Goal: Task Accomplishment & Management: Manage account settings

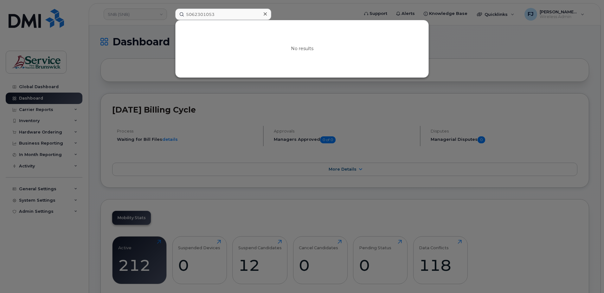
click at [233, 13] on input "5062301053" at bounding box center [223, 14] width 96 height 11
click at [251, 112] on div at bounding box center [302, 146] width 604 height 293
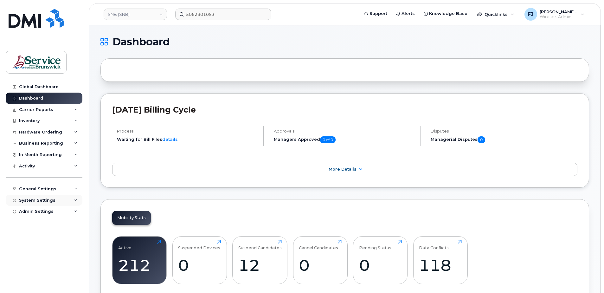
click at [69, 198] on div "System Settings" at bounding box center [44, 200] width 77 height 11
click at [70, 187] on div "General Settings" at bounding box center [44, 188] width 77 height 11
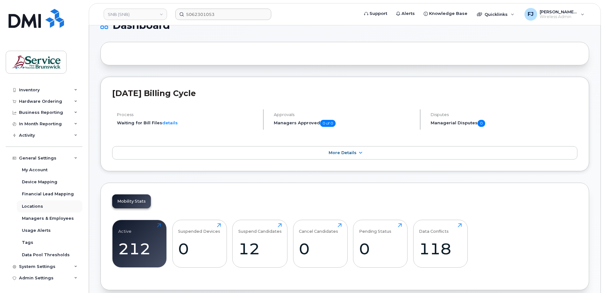
scroll to position [32, 0]
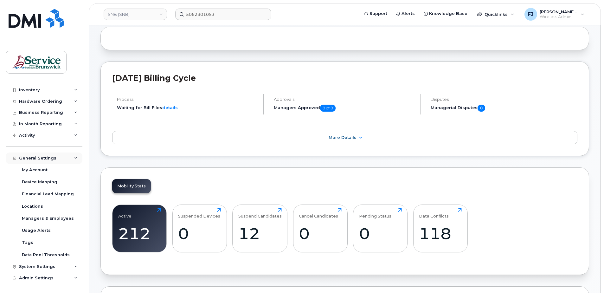
click at [67, 157] on div "General Settings" at bounding box center [44, 157] width 77 height 11
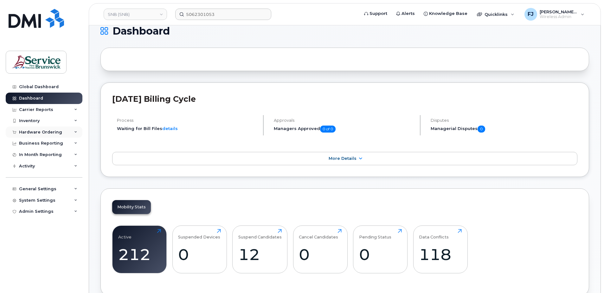
scroll to position [0, 0]
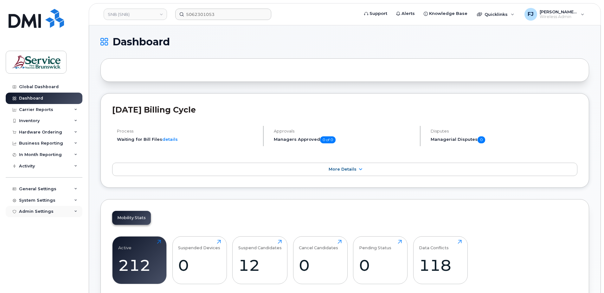
click at [46, 210] on div "Admin Settings" at bounding box center [36, 211] width 35 height 5
click at [41, 200] on div "System Settings" at bounding box center [37, 200] width 36 height 5
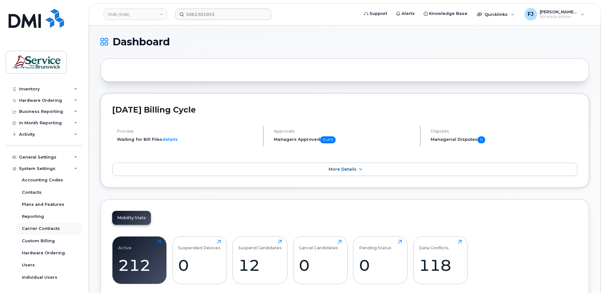
scroll to position [43, 0]
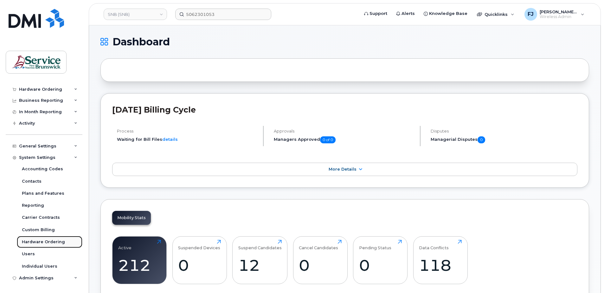
click at [41, 243] on div "Hardware Ordering" at bounding box center [43, 242] width 43 height 6
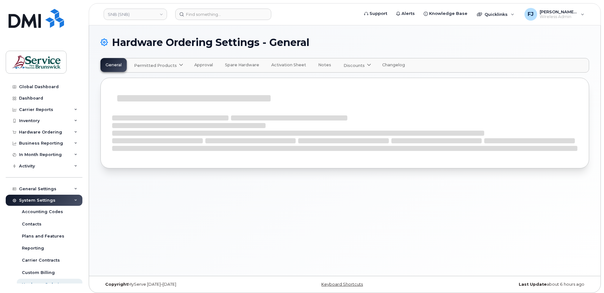
select select "admins"
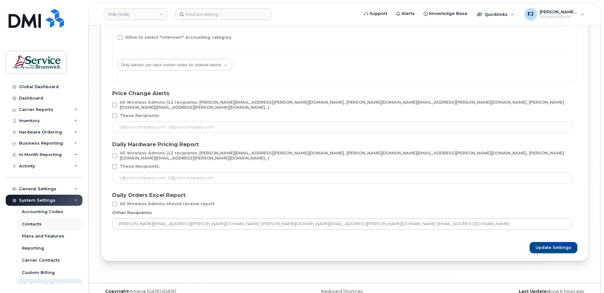
scroll to position [32, 0]
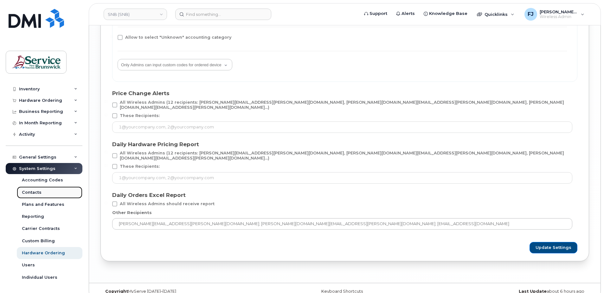
click at [34, 192] on div "Contacts" at bounding box center [32, 192] width 20 height 6
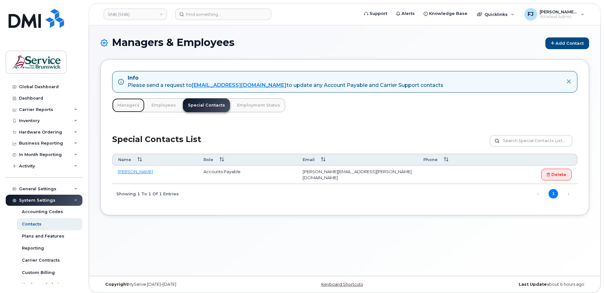
click at [124, 105] on link "Managers" at bounding box center [128, 105] width 32 height 14
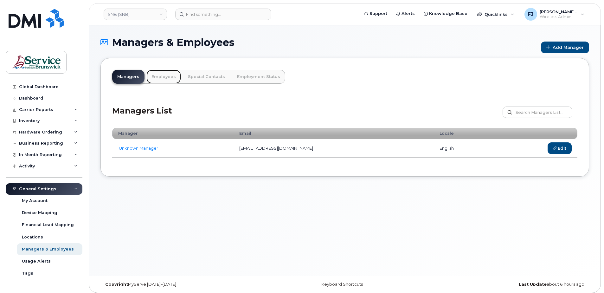
click at [165, 75] on link "Employees" at bounding box center [163, 77] width 35 height 14
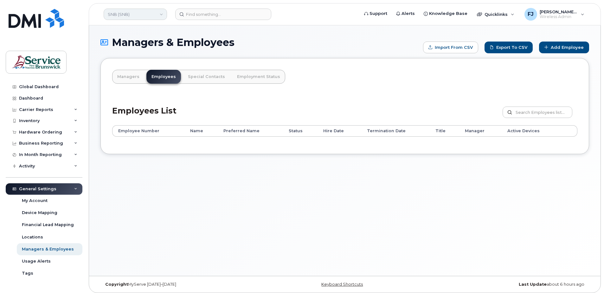
click at [139, 10] on link "SNB (SNB)" at bounding box center [135, 14] width 63 height 11
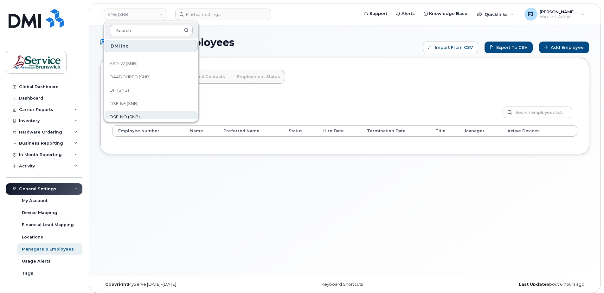
scroll to position [63, 0]
click at [141, 78] on link "DSF-NE (SNB)" at bounding box center [151, 76] width 93 height 13
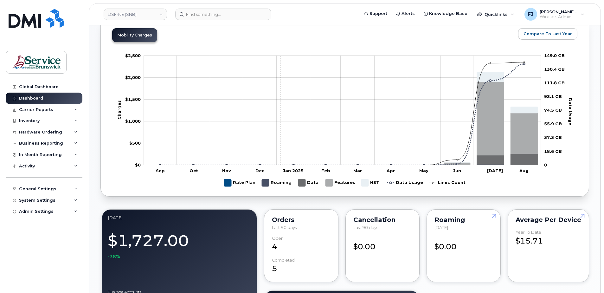
scroll to position [253, 0]
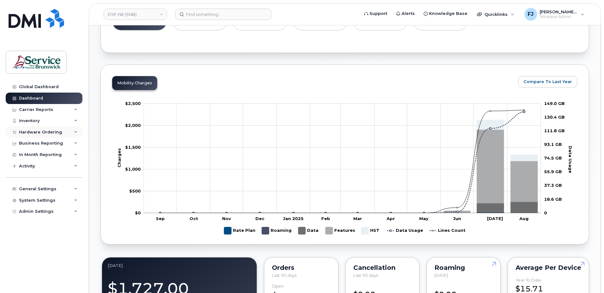
click at [59, 131] on div "Hardware Ordering" at bounding box center [40, 132] width 43 height 5
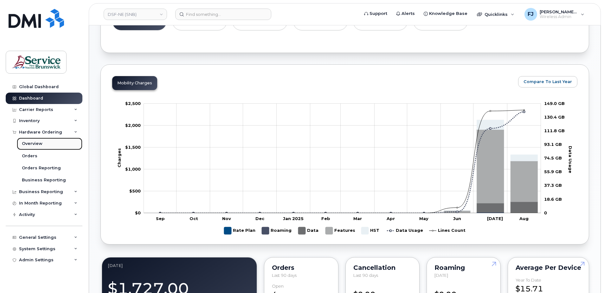
click at [32, 146] on div "Overview" at bounding box center [32, 144] width 21 height 6
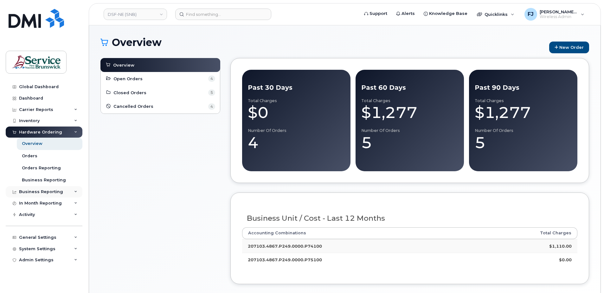
click at [46, 189] on div "Business Reporting" at bounding box center [41, 191] width 44 height 5
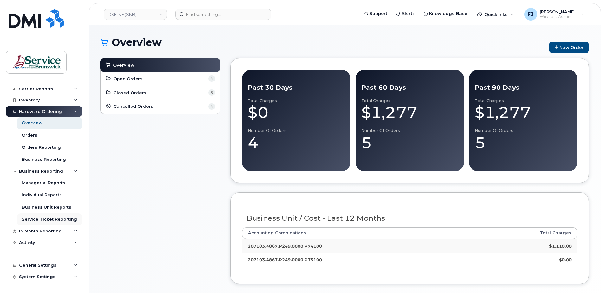
scroll to position [31, 0]
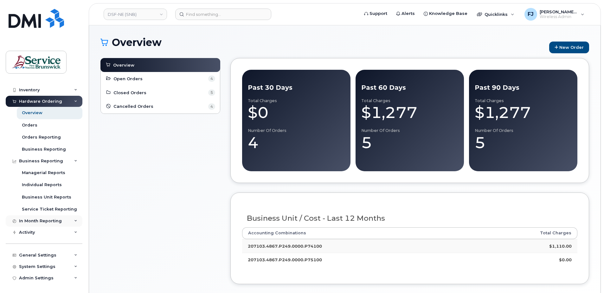
click at [55, 221] on div "In Month Reporting" at bounding box center [40, 220] width 43 height 5
click at [49, 266] on div "Activity" at bounding box center [44, 268] width 77 height 11
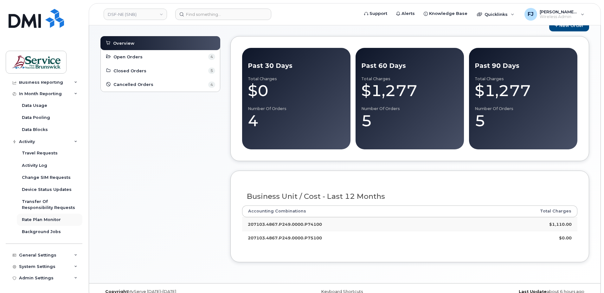
scroll to position [32, 0]
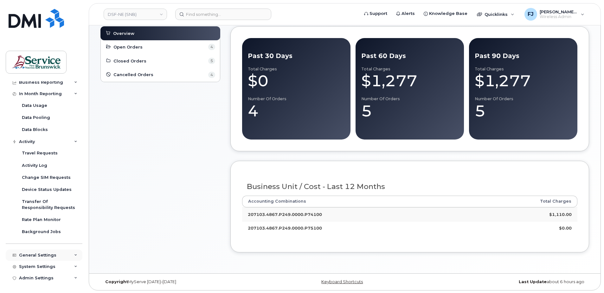
click at [52, 257] on div "General Settings" at bounding box center [37, 254] width 37 height 5
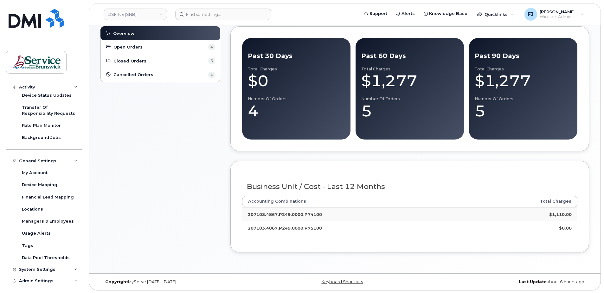
scroll to position [255, 0]
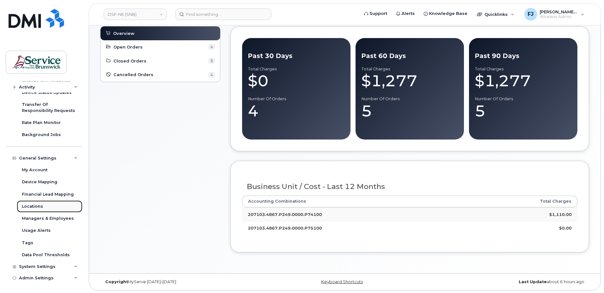
click at [39, 206] on div "Locations" at bounding box center [32, 206] width 21 height 6
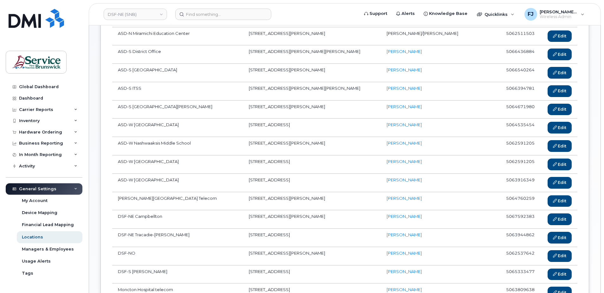
scroll to position [127, 0]
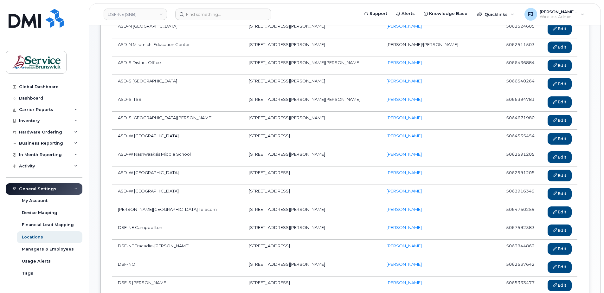
click at [217, 118] on td "ASD-S St. Stephen Education Center" at bounding box center [177, 121] width 131 height 18
click at [557, 246] on link "Edit" at bounding box center [559, 249] width 24 height 12
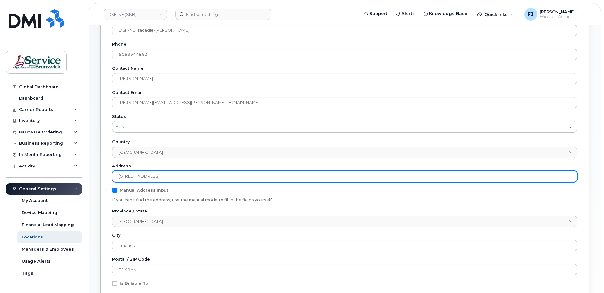
scroll to position [63, 0]
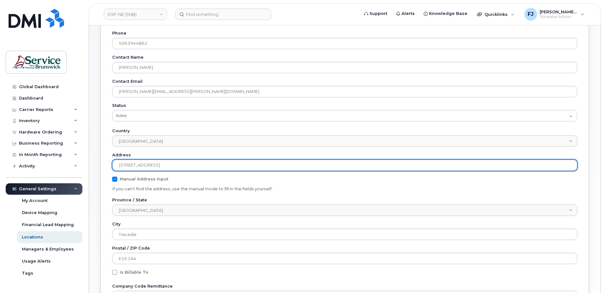
click at [125, 163] on input "[STREET_ADDRESS]" at bounding box center [344, 164] width 465 height 11
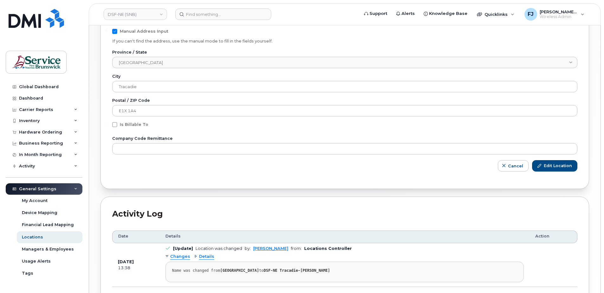
scroll to position [222, 0]
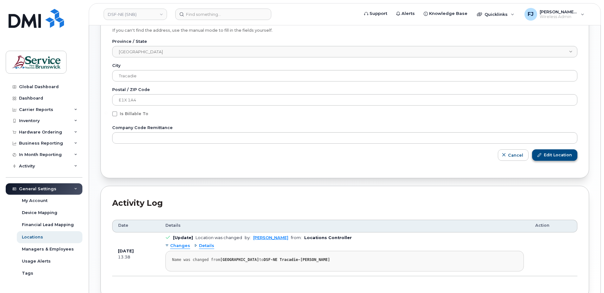
type input "[STREET_ADDRESS]"
click at [557, 154] on span "Edit Location" at bounding box center [558, 155] width 28 height 6
